Goal: Task Accomplishment & Management: Use online tool/utility

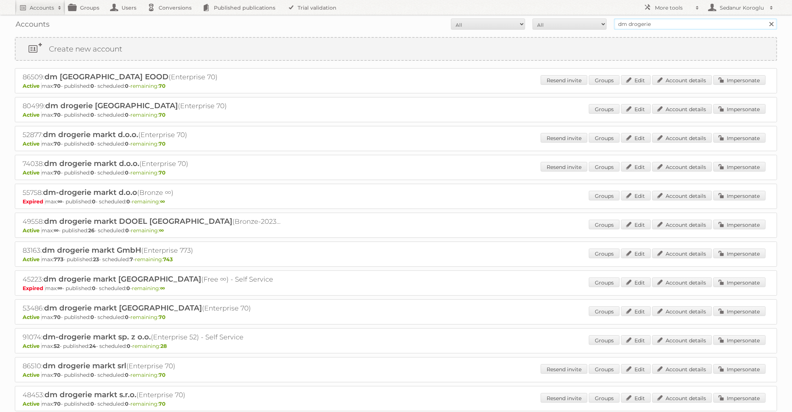
drag, startPoint x: 653, startPoint y: 24, endPoint x: 575, endPoint y: 24, distance: 78.2
click at [575, 24] on form "All Active Expired Pending All Paid Trials Self service dm drogerie Search" at bounding box center [396, 24] width 762 height 11
type input "TFG Media"
click at [765, 19] on input "Search" at bounding box center [770, 24] width 11 height 11
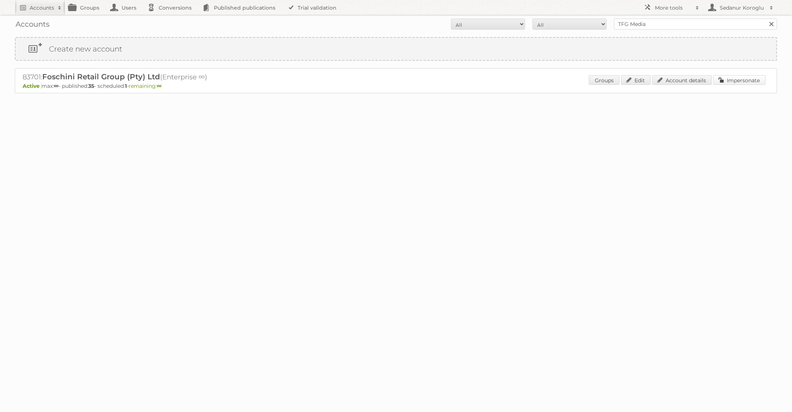
click at [728, 76] on link "Impersonate" at bounding box center [739, 80] width 52 height 10
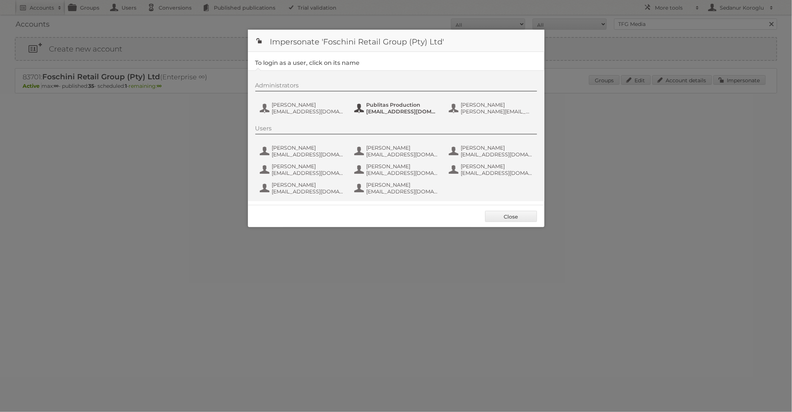
click at [386, 109] on span "fs+tfgmedia@publitas.com" at bounding box center [402, 111] width 72 height 7
